Goal: Complete application form

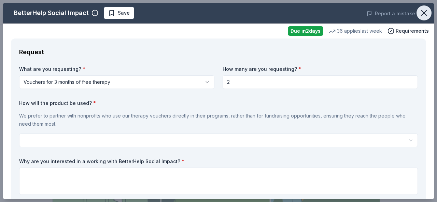
click at [419, 15] on icon "button" at bounding box center [424, 13] width 10 height 10
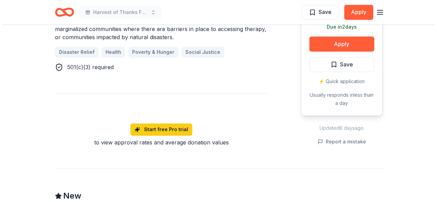
scroll to position [341, 0]
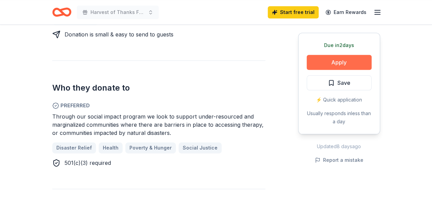
click at [337, 64] on button "Apply" at bounding box center [338, 62] width 65 height 15
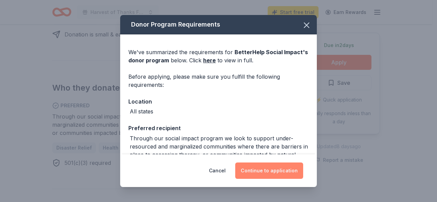
click at [261, 172] on button "Continue to application" at bounding box center [269, 171] width 68 height 16
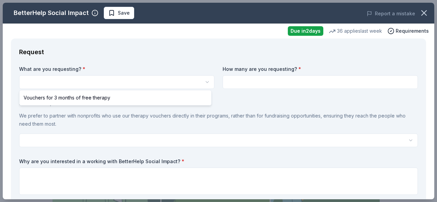
select select "Vouchers for 3 months of free therapy"
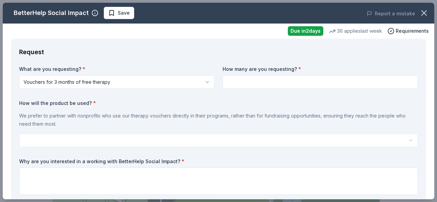
click at [242, 84] on input at bounding box center [319, 82] width 195 height 14
type input "1"
click at [76, 140] on html "Harvest of Thanks Fall Fundraiser Save Apply Due [DATE] Share BetterHelp Social…" at bounding box center [218, 101] width 437 height 202
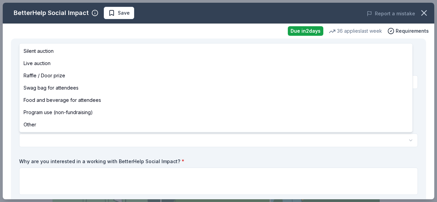
select select "silentAuction"
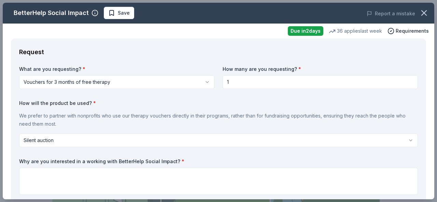
click at [353, 98] on div "What are you requesting? * Vouchers for 3 months of free therapy Vouchers for 3…" at bounding box center [218, 155] width 398 height 179
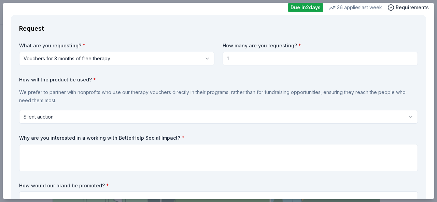
scroll to position [34, 0]
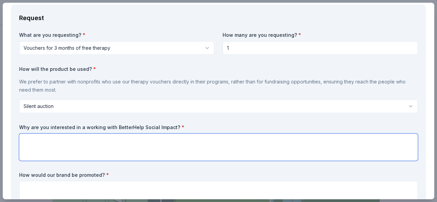
click at [200, 139] on textarea at bounding box center [218, 147] width 398 height 27
paste textarea "I'm with Positive Community Kitchen, a nonprofit in [GEOGRAPHIC_DATA] managing …"
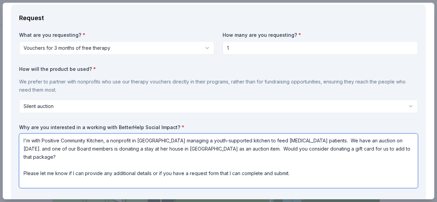
drag, startPoint x: 130, startPoint y: 180, endPoint x: 299, endPoint y: 142, distance: 173.5
click at [299, 142] on textarea "I'm with Positive Community Kitchen, a nonprofit in [GEOGRAPHIC_DATA] managing …" at bounding box center [218, 161] width 398 height 55
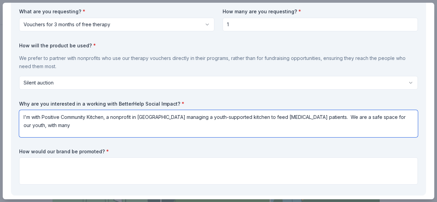
scroll to position [68, 0]
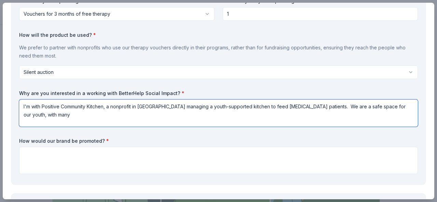
type textarea "I'm with Positive Community Kitchen, a nonprofit in [GEOGRAPHIC_DATA] managing …"
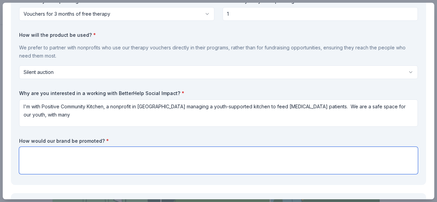
click at [176, 154] on textarea at bounding box center [218, 160] width 398 height 27
type textarea "Online and in our written program. Open to ideas."
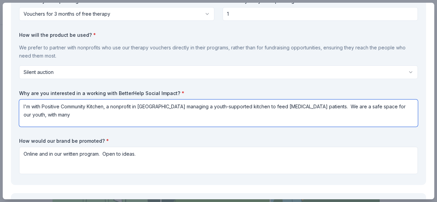
drag, startPoint x: 404, startPoint y: 105, endPoint x: 363, endPoint y: 108, distance: 41.0
click at [363, 108] on textarea "I'm with Positive Community Kitchen, a nonprofit in [GEOGRAPHIC_DATA] managing …" at bounding box center [218, 113] width 398 height 27
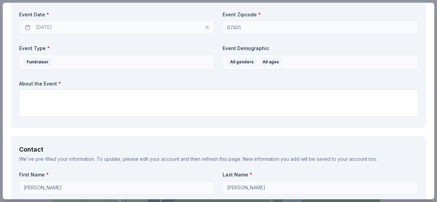
scroll to position [375, 0]
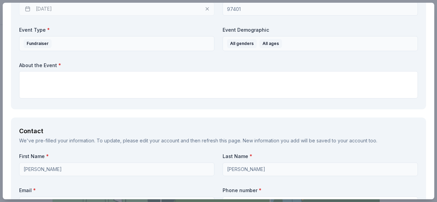
type textarea "I'm with Positive Community Kitchen, a nonprofit in [GEOGRAPHIC_DATA] managing …"
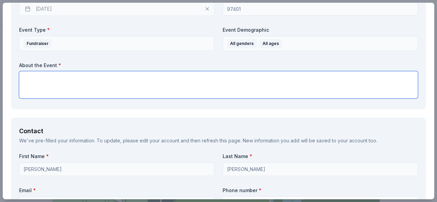
click at [141, 80] on textarea at bounding box center [218, 84] width 398 height 27
type textarea "h"
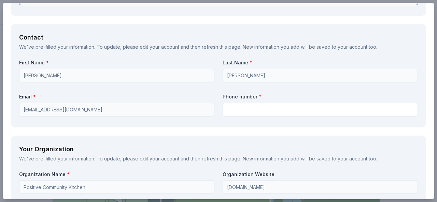
scroll to position [478, 0]
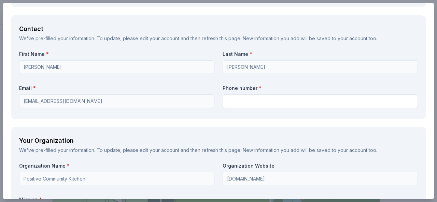
type textarea "This is a celebration of a year's worth of amazing work as well as a fundraiser…"
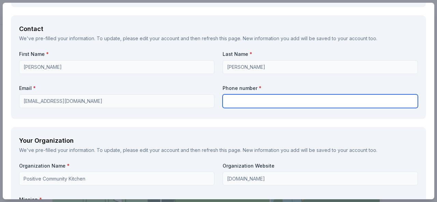
click at [274, 101] on input "text" at bounding box center [319, 102] width 195 height 14
type input "5415174696"
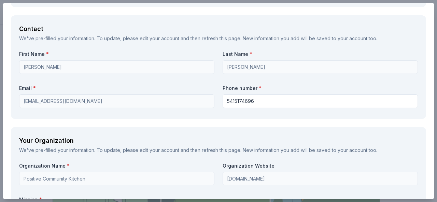
click at [400, 123] on div "Request What are you requesting? * Vouchers for 3 months of free therapy Vouche…" at bounding box center [218, 60] width 431 height 999
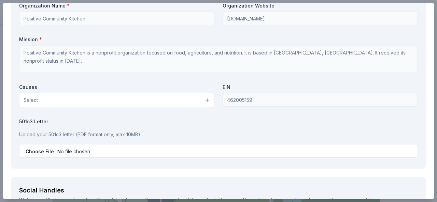
scroll to position [648, 0]
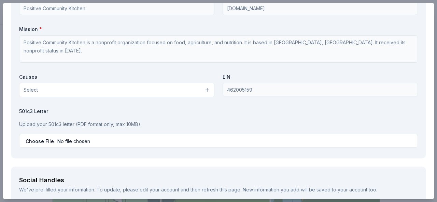
click at [205, 89] on button "Select" at bounding box center [116, 90] width 195 height 14
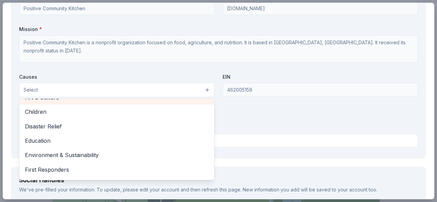
scroll to position [34, 0]
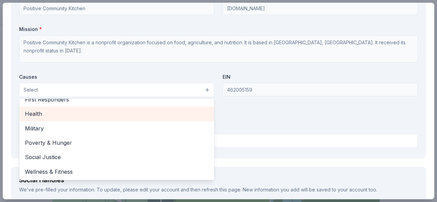
click at [90, 114] on span "Health" at bounding box center [117, 114] width 184 height 9
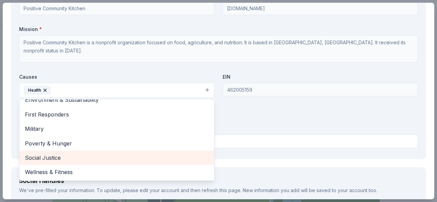
scroll to position [682, 0]
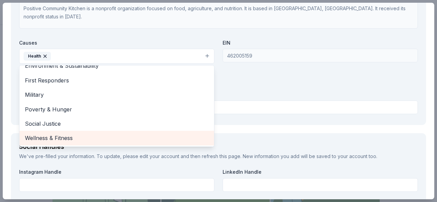
click at [147, 140] on span "Wellness & Fitness" at bounding box center [117, 138] width 184 height 9
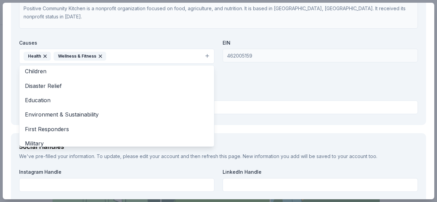
scroll to position [0, 0]
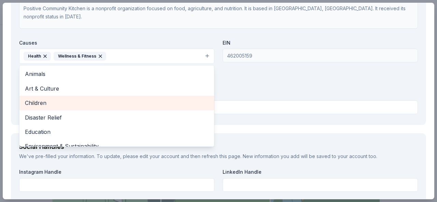
click at [161, 107] on div "Children" at bounding box center [116, 103] width 194 height 14
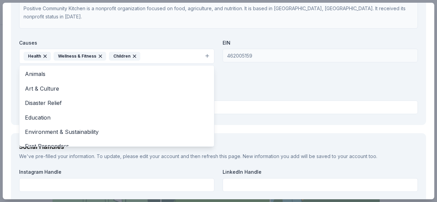
click at [275, 75] on div "Organization Name * Positive Community Kitchen Organization Website [DOMAIN_NAM…" at bounding box center [218, 37] width 398 height 159
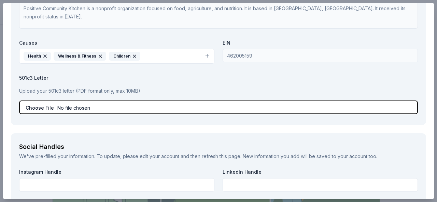
click at [53, 106] on input "file" at bounding box center [218, 108] width 398 height 14
type input "C:\fakepath\PCK EIN IRS 501c3 Determination Letter.pdf"
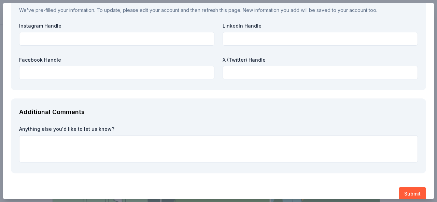
scroll to position [837, 0]
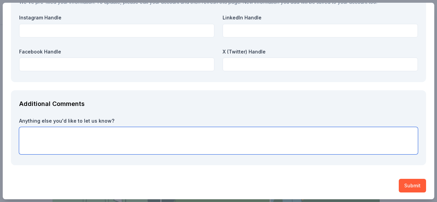
click at [164, 137] on textarea at bounding box center [218, 140] width 398 height 27
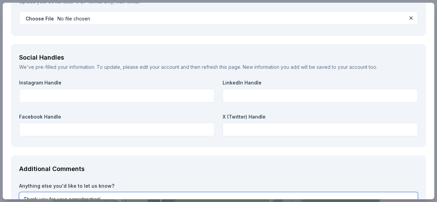
scroll to position [769, 0]
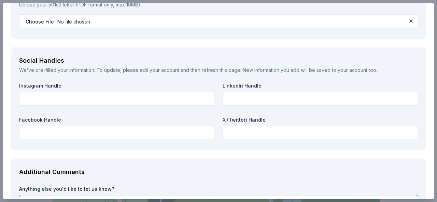
type textarea "Thank you for your consideration!"
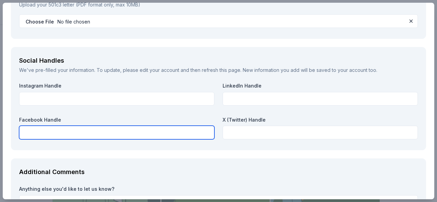
click at [59, 133] on input "text" at bounding box center [116, 133] width 195 height 14
paste input "[URL][DOMAIN_NAME]"
type input "[URL][DOMAIN_NAME]"
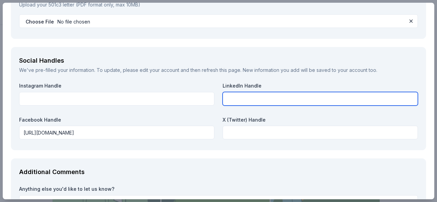
click at [251, 99] on input "text" at bounding box center [319, 99] width 195 height 14
click at [235, 97] on input "text" at bounding box center [319, 99] width 195 height 14
paste input "[URL][DOMAIN_NAME]"
type input "[URL][DOMAIN_NAME]"
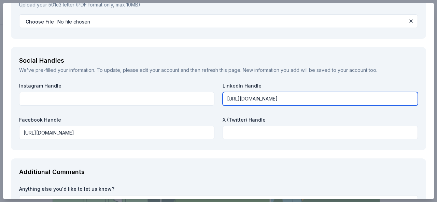
scroll to position [0, 0]
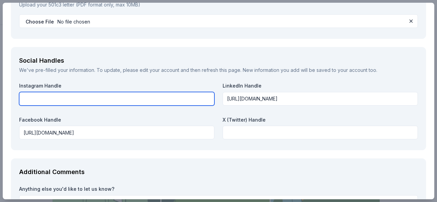
click at [109, 101] on input "text" at bounding box center [116, 99] width 195 height 14
paste input "[URL][DOMAIN_NAME][DOMAIN_NAME]"
type input "[URL][DOMAIN_NAME][DOMAIN_NAME]"
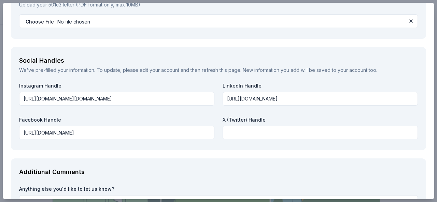
click at [402, 114] on div "Instagram Handle [URL][DOMAIN_NAME][DOMAIN_NAME] LinkedIn Handle [URL][DOMAIN_N…" at bounding box center [218, 113] width 398 height 60
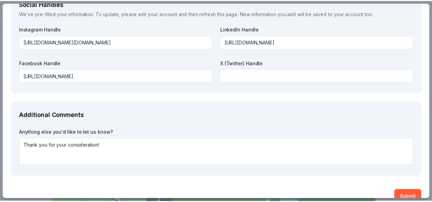
scroll to position [837, 0]
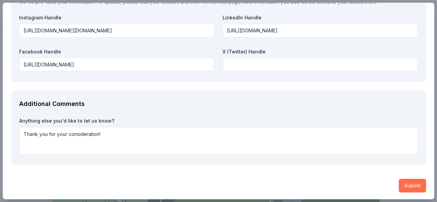
click at [407, 185] on button "Submit" at bounding box center [411, 186] width 27 height 14
